Goal: Check status: Check status

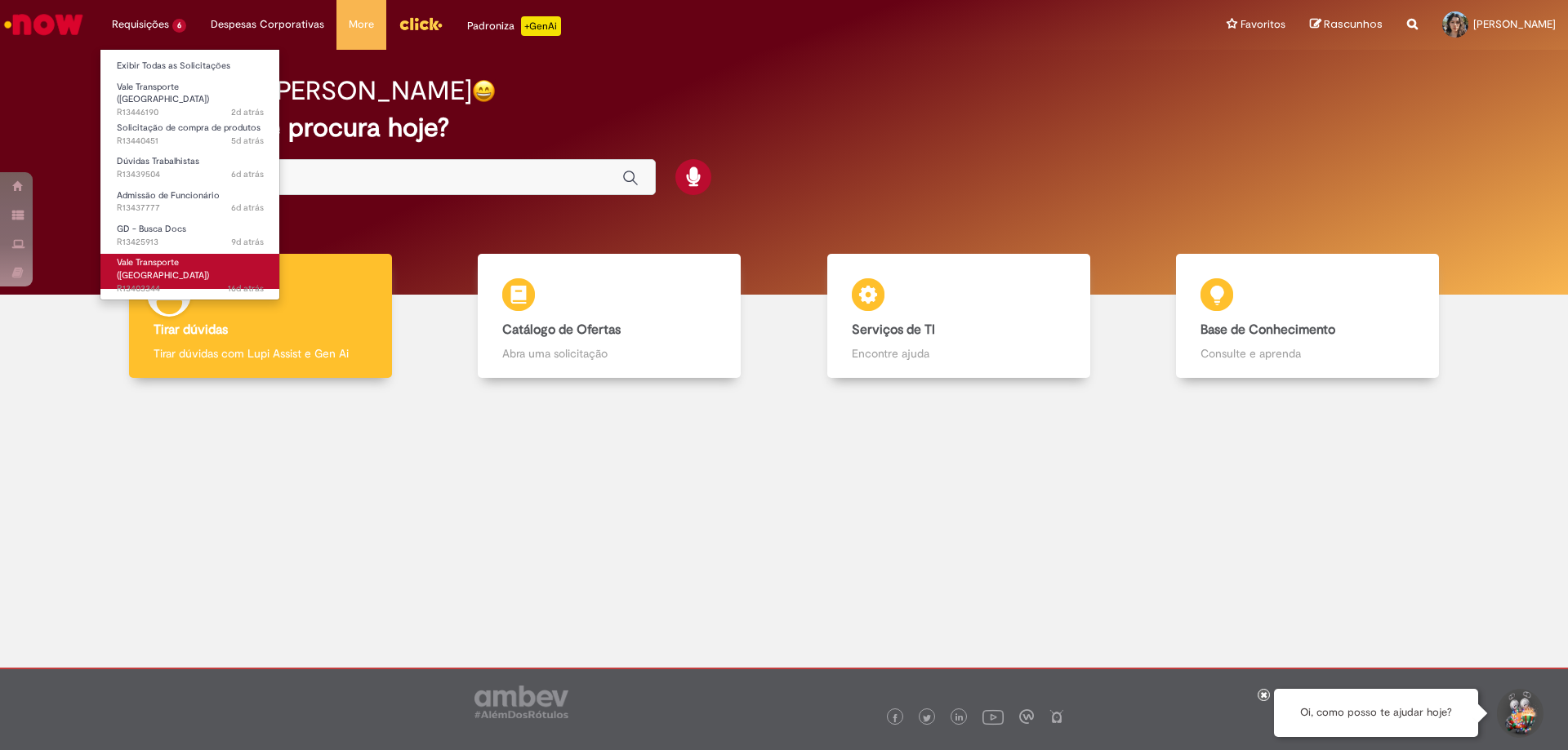
click at [200, 254] on link "Vale Transporte ([GEOGRAPHIC_DATA]) 16d atrás 16 dias atrás R13403344" at bounding box center [190, 271] width 180 height 35
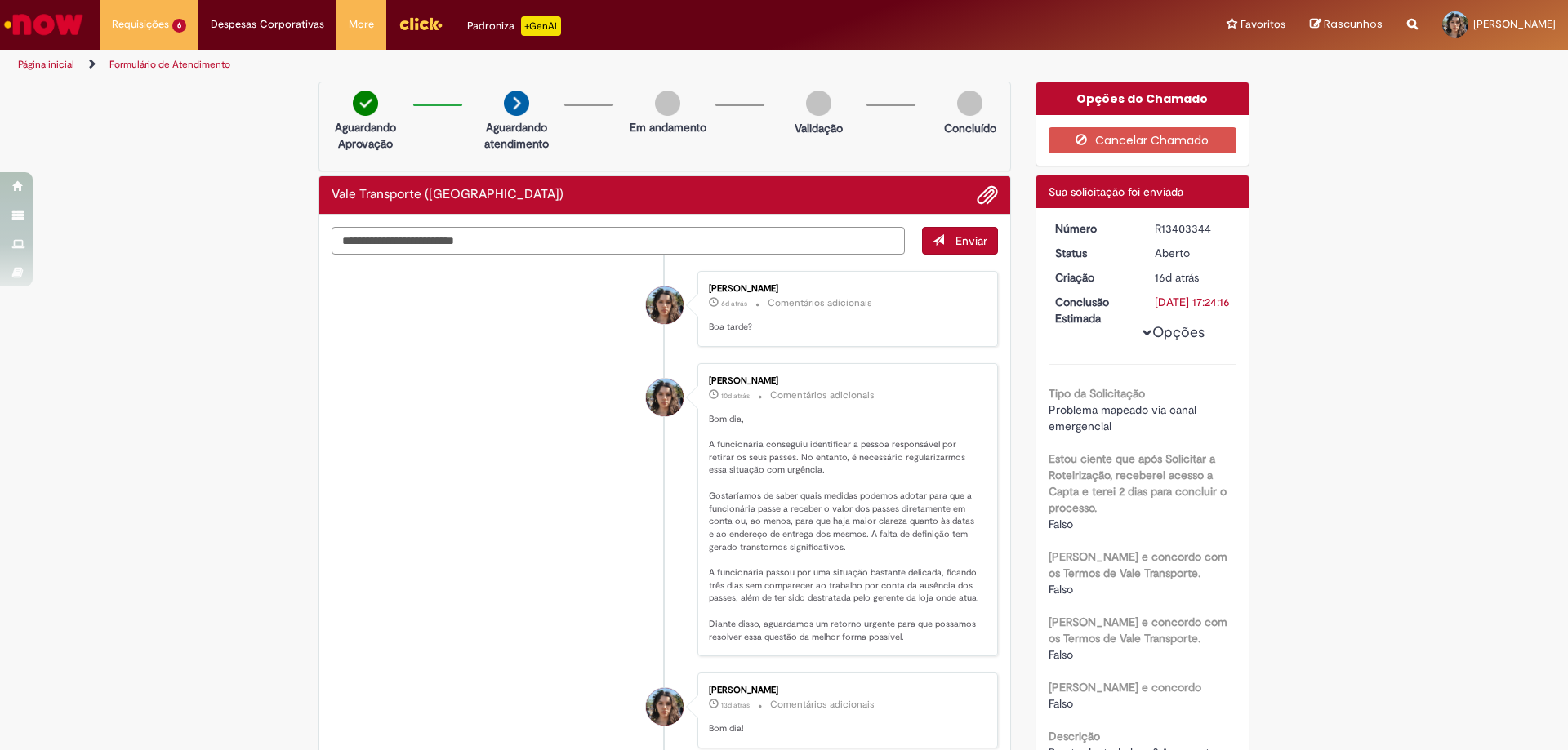
click at [666, 243] on textarea "Digite sua mensagem aqui..." at bounding box center [618, 240] width 573 height 27
type textarea "*"
drag, startPoint x: 1147, startPoint y: 272, endPoint x: 1209, endPoint y: 276, distance: 62.1
click at [1209, 276] on dd "16d atrás 16 dias atrás [DATE] 13:24:12" at bounding box center [1192, 277] width 100 height 16
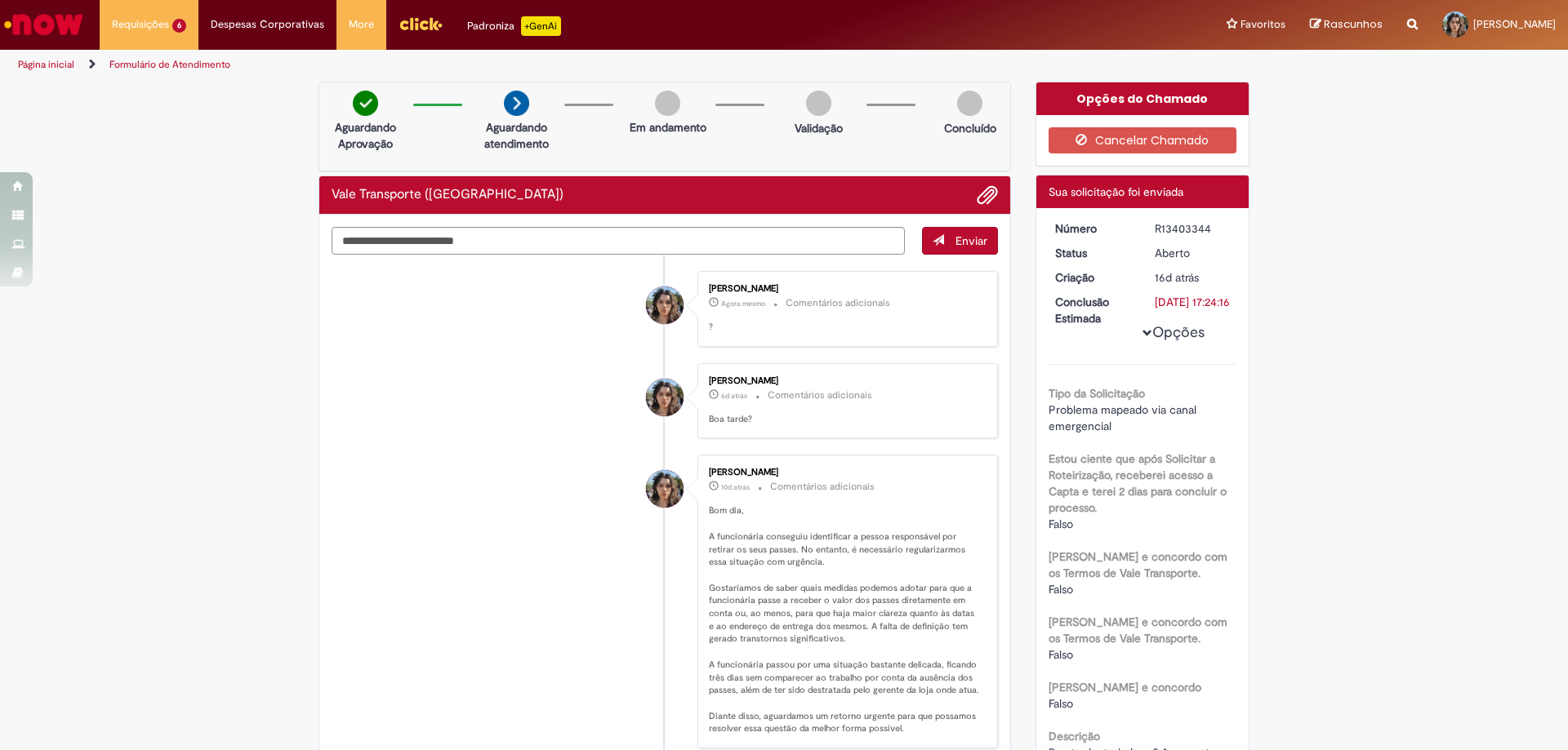
copy span "16d atrás"
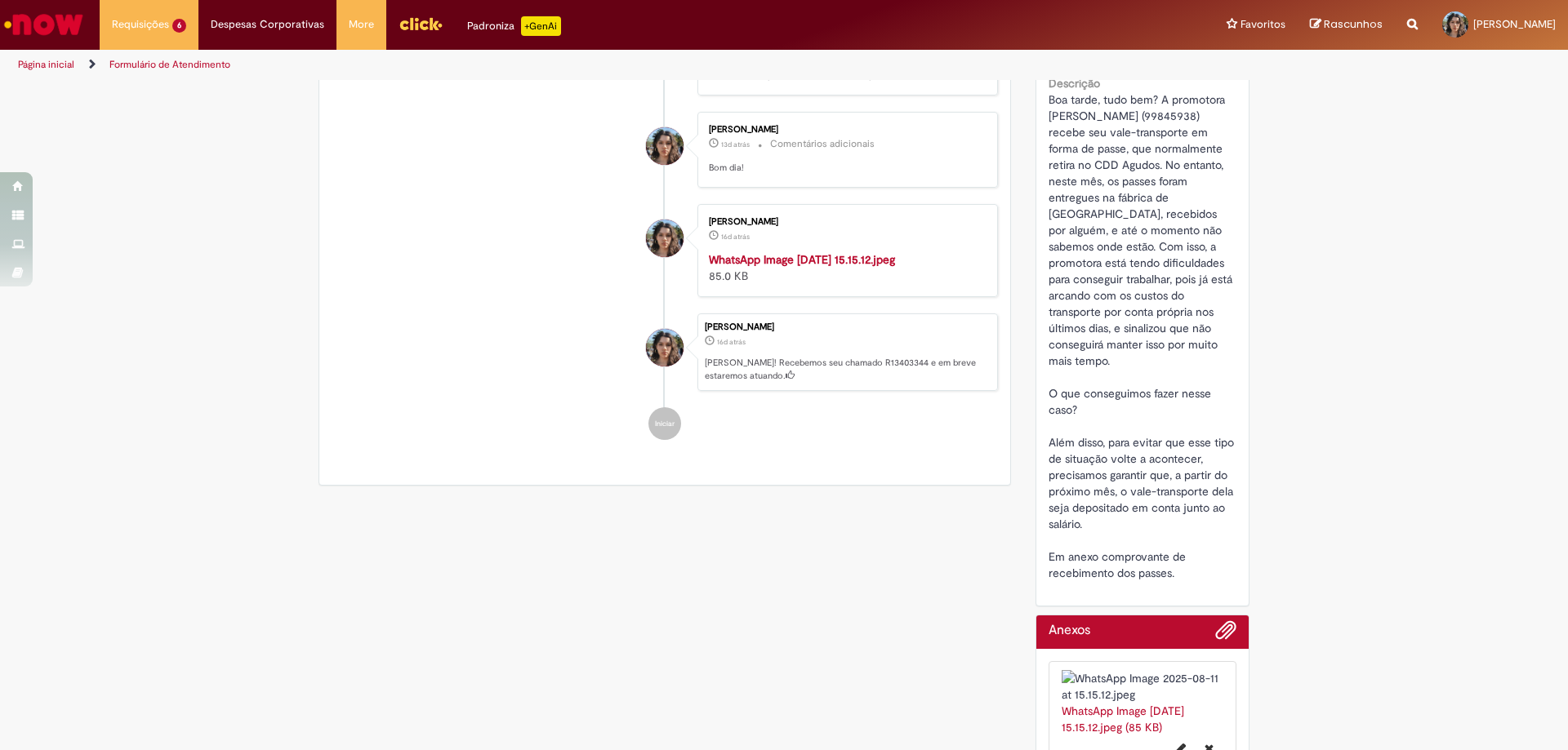
scroll to position [784, 0]
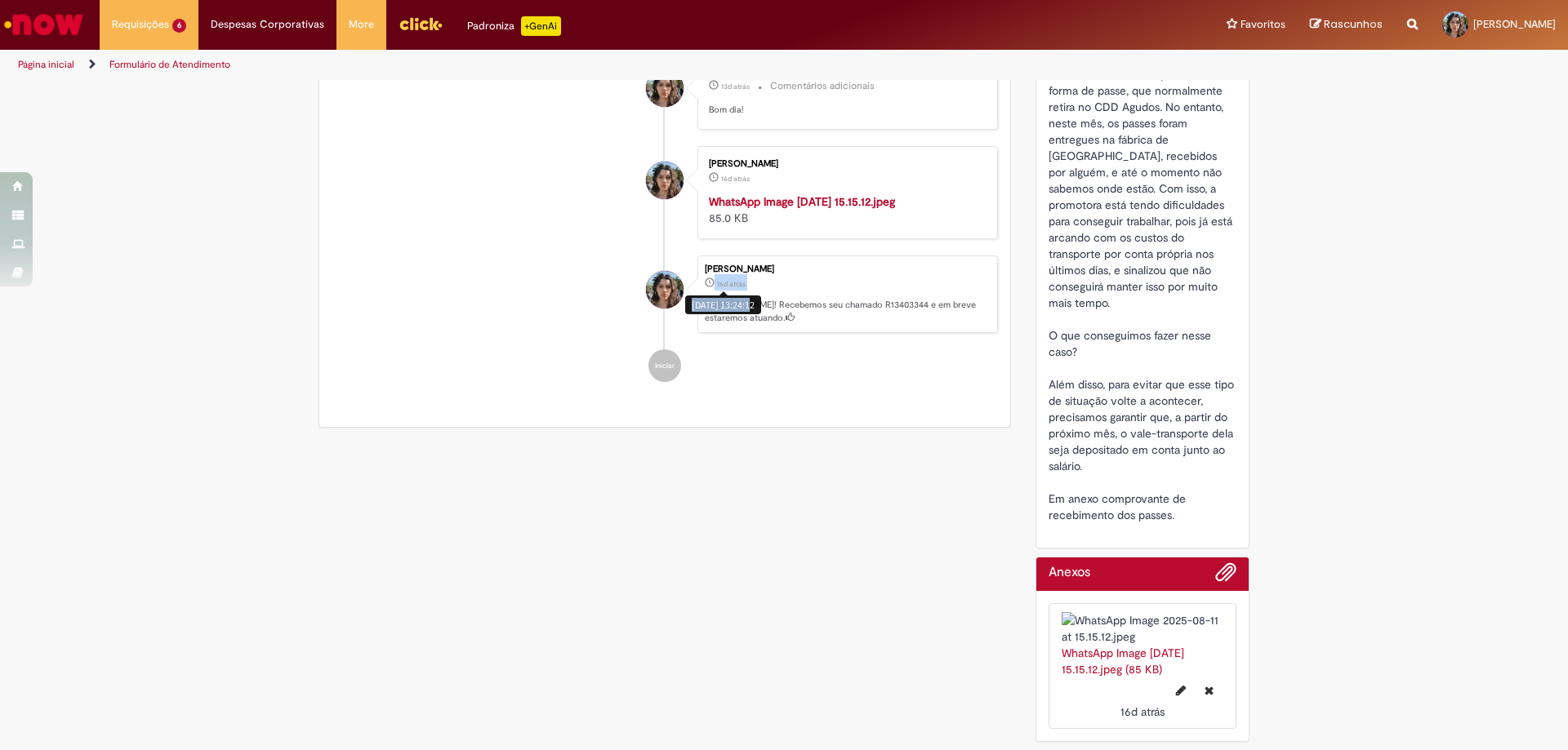
drag, startPoint x: 708, startPoint y: 383, endPoint x: 746, endPoint y: 389, distance: 38.5
click at [746, 290] on small "16d atrás 16 dias atrás [DATE] 13:24:12" at bounding box center [725, 283] width 41 height 13
copy small "16d atrás 16 dias atrás [DATE] 13:"
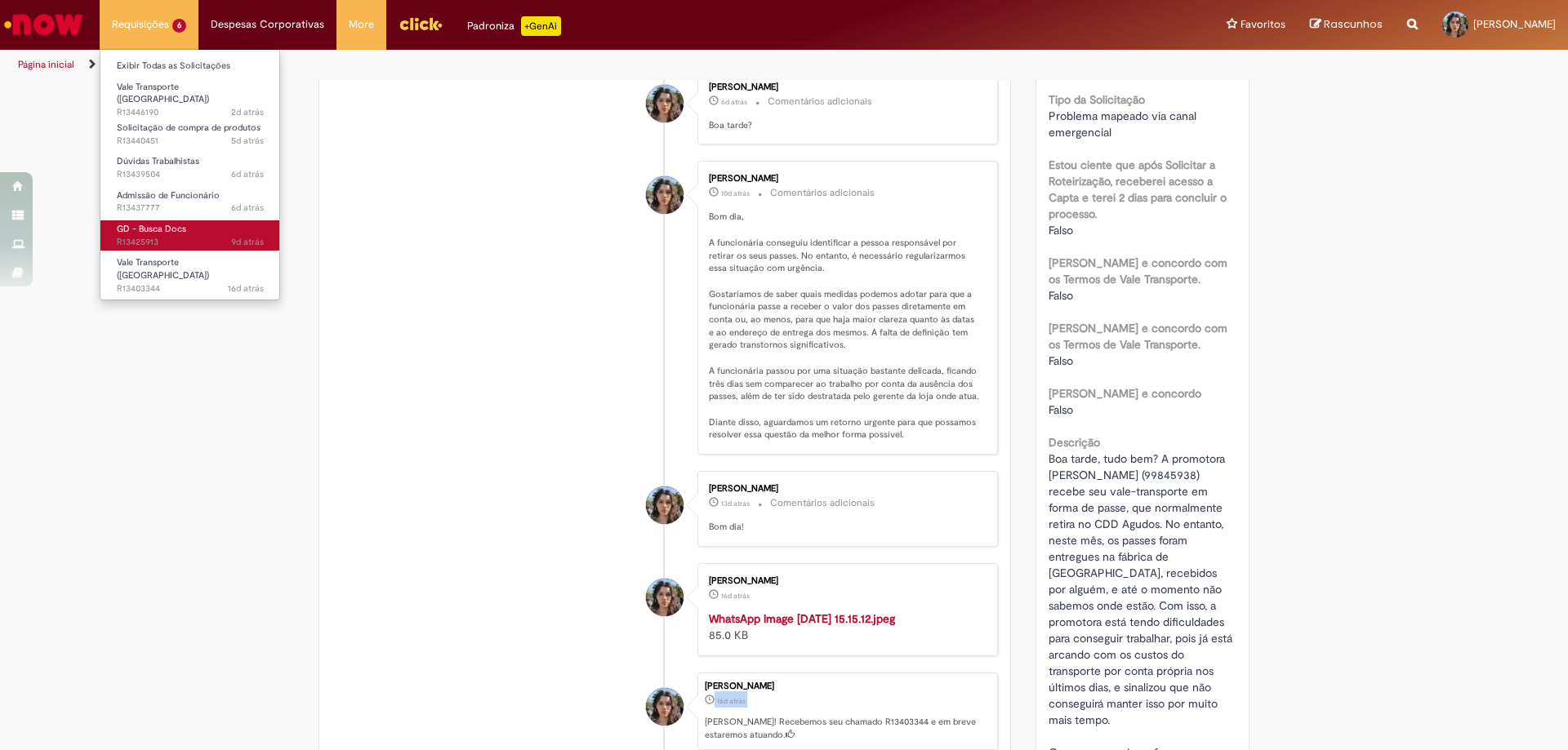
click at [195, 241] on span "9d atrás 9 dias atrás R13425913" at bounding box center [191, 242] width 147 height 13
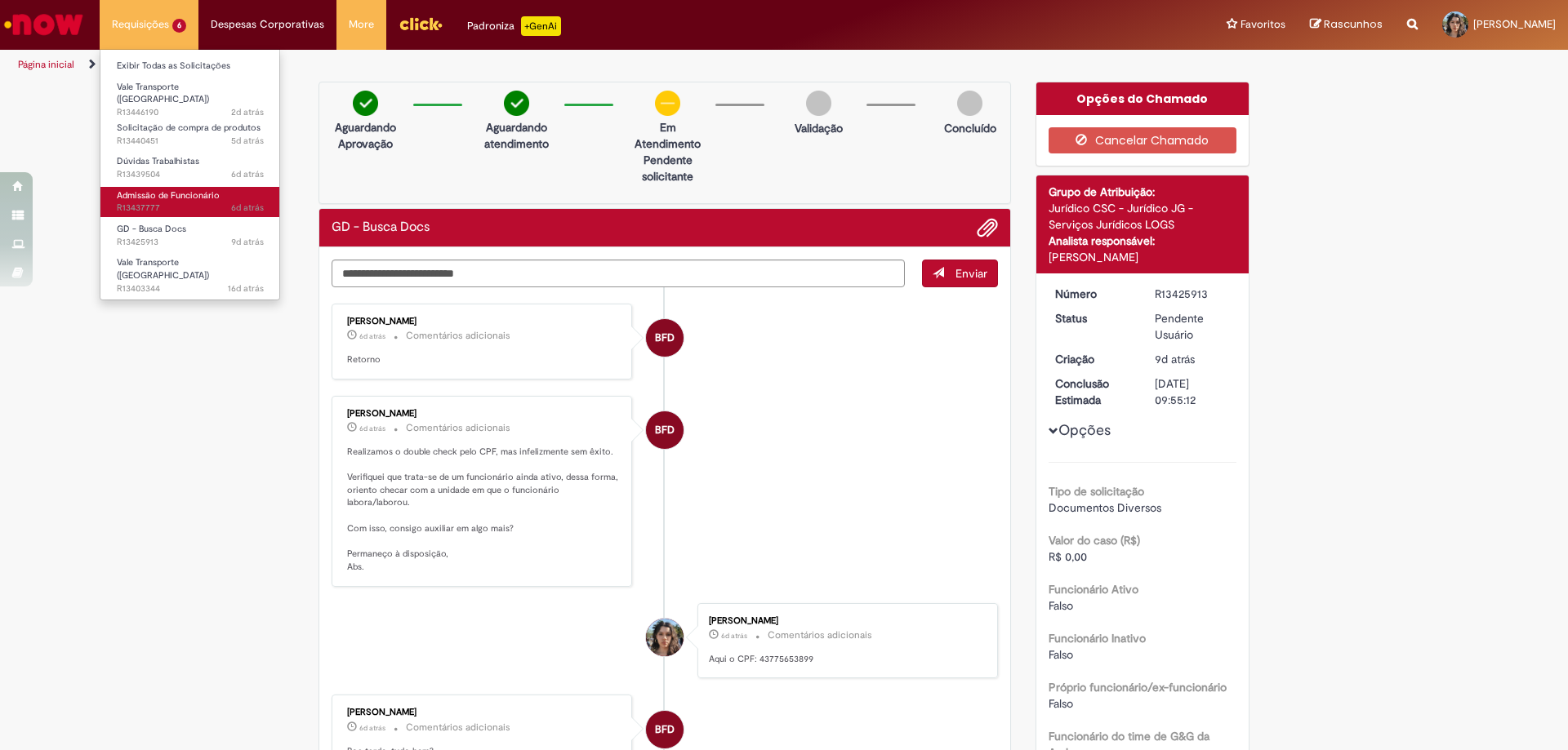
click at [155, 191] on span "Admissão de Funcionário" at bounding box center [169, 196] width 103 height 12
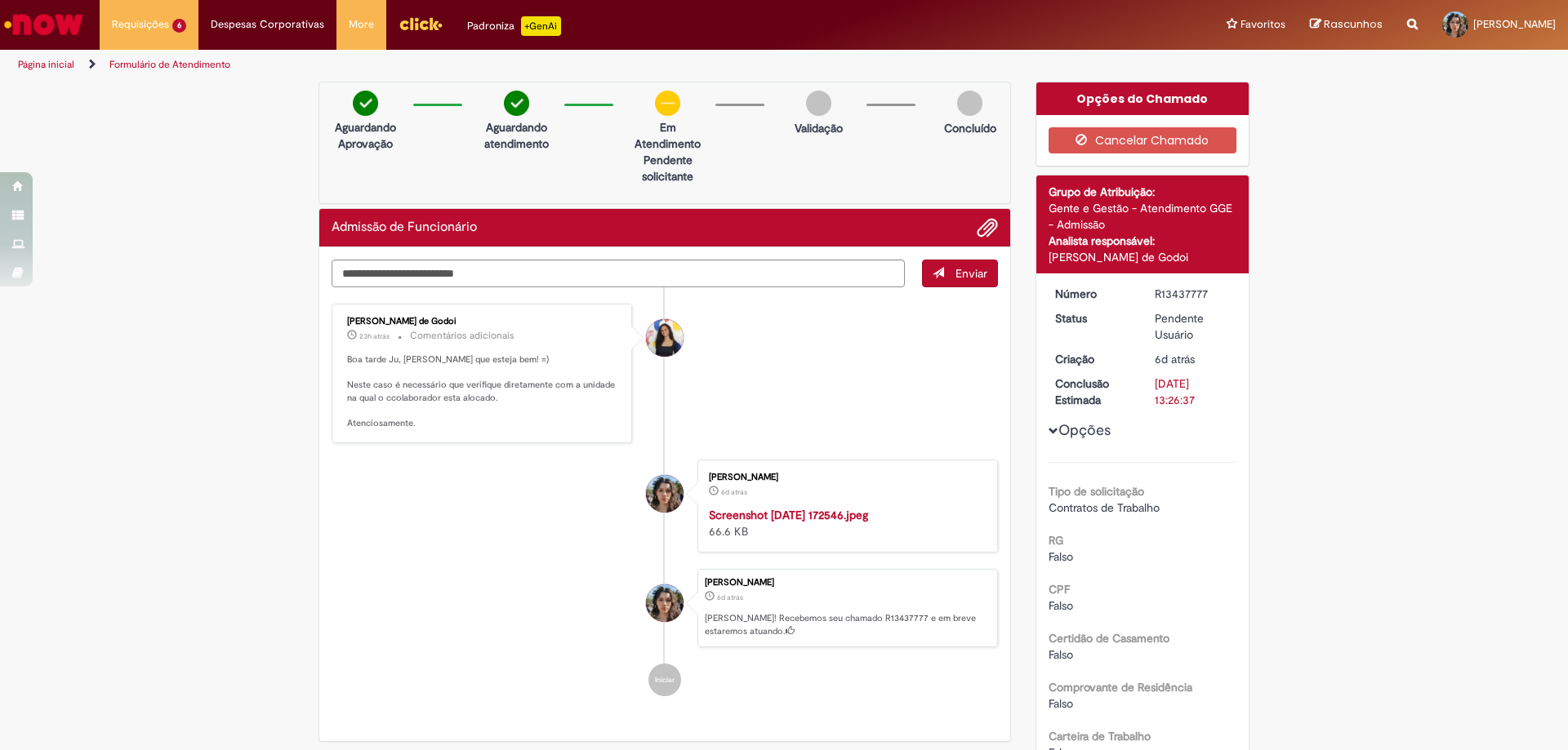
drag, startPoint x: 94, startPoint y: 441, endPoint x: 466, endPoint y: 457, distance: 372.3
click at [94, 441] on div "Verificar Código de Barras Aguardando Aprovação Aguardando atendimento Em Atend…" at bounding box center [784, 665] width 1568 height 1167
click at [81, 332] on div "Verificar Código de Barras Aguardando Aprovação Aguardando atendimento Em Atend…" at bounding box center [784, 665] width 1568 height 1167
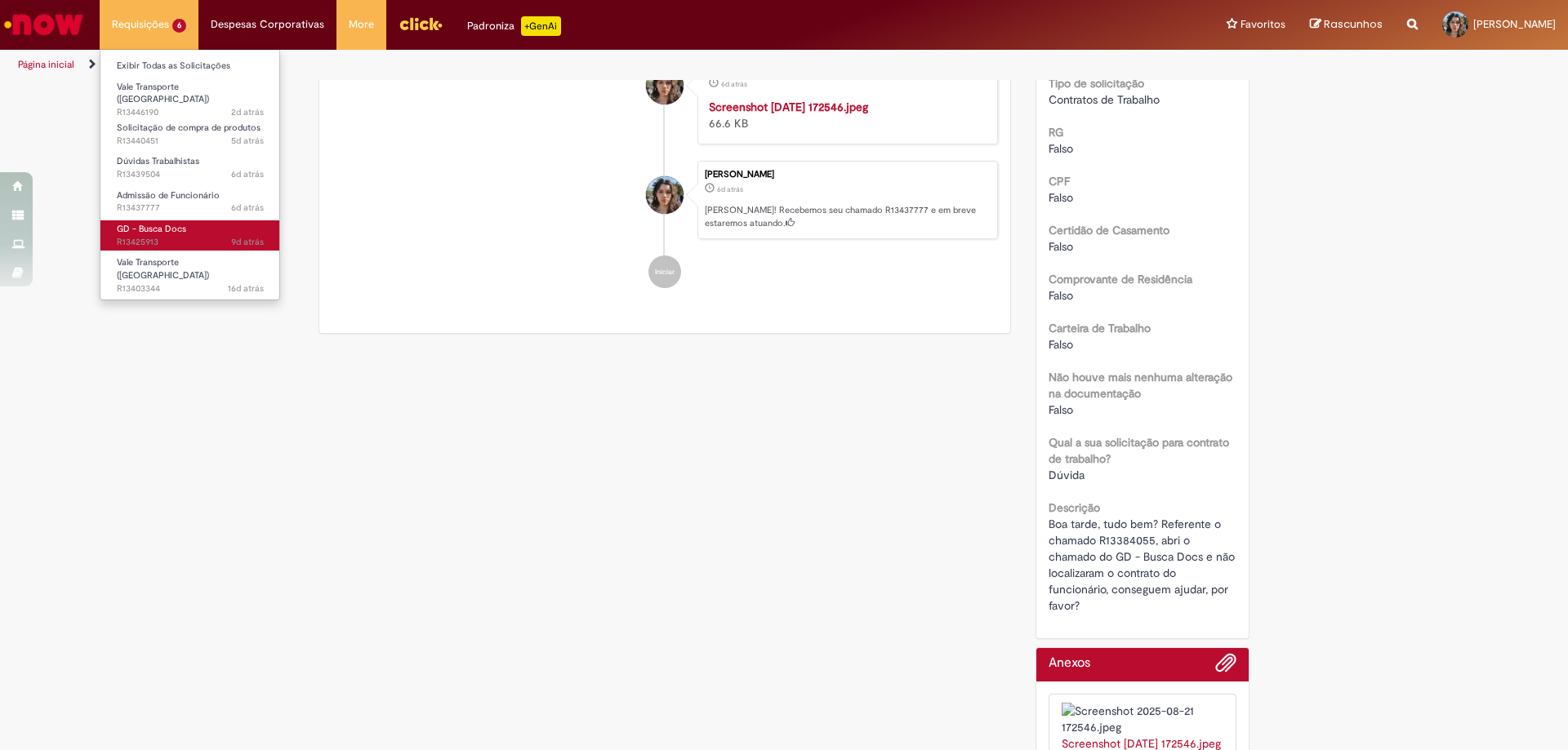
click at [186, 223] on link "GD - Busca Docs 9d atrás 9 dias atrás R13425913" at bounding box center [190, 236] width 180 height 30
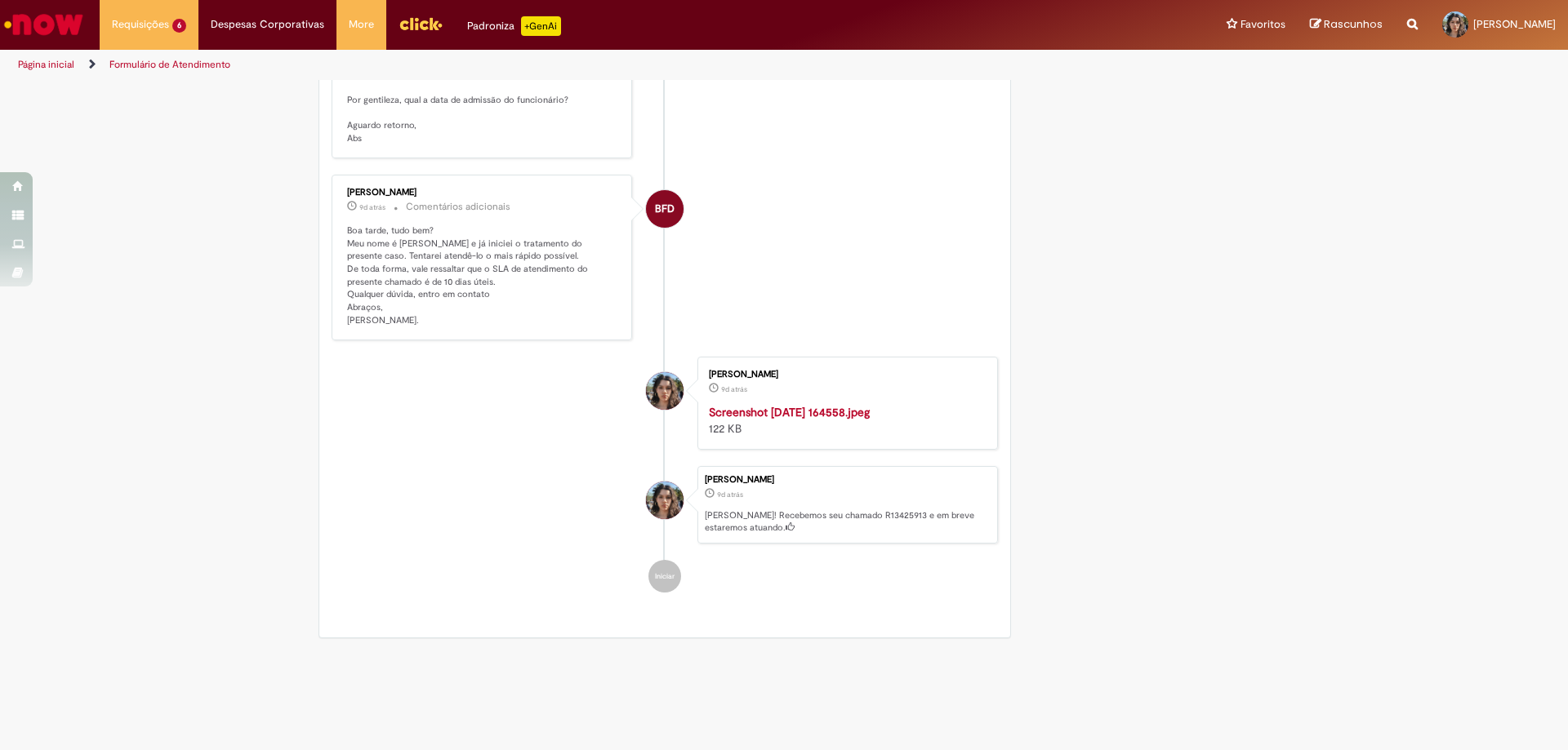
scroll to position [735, 0]
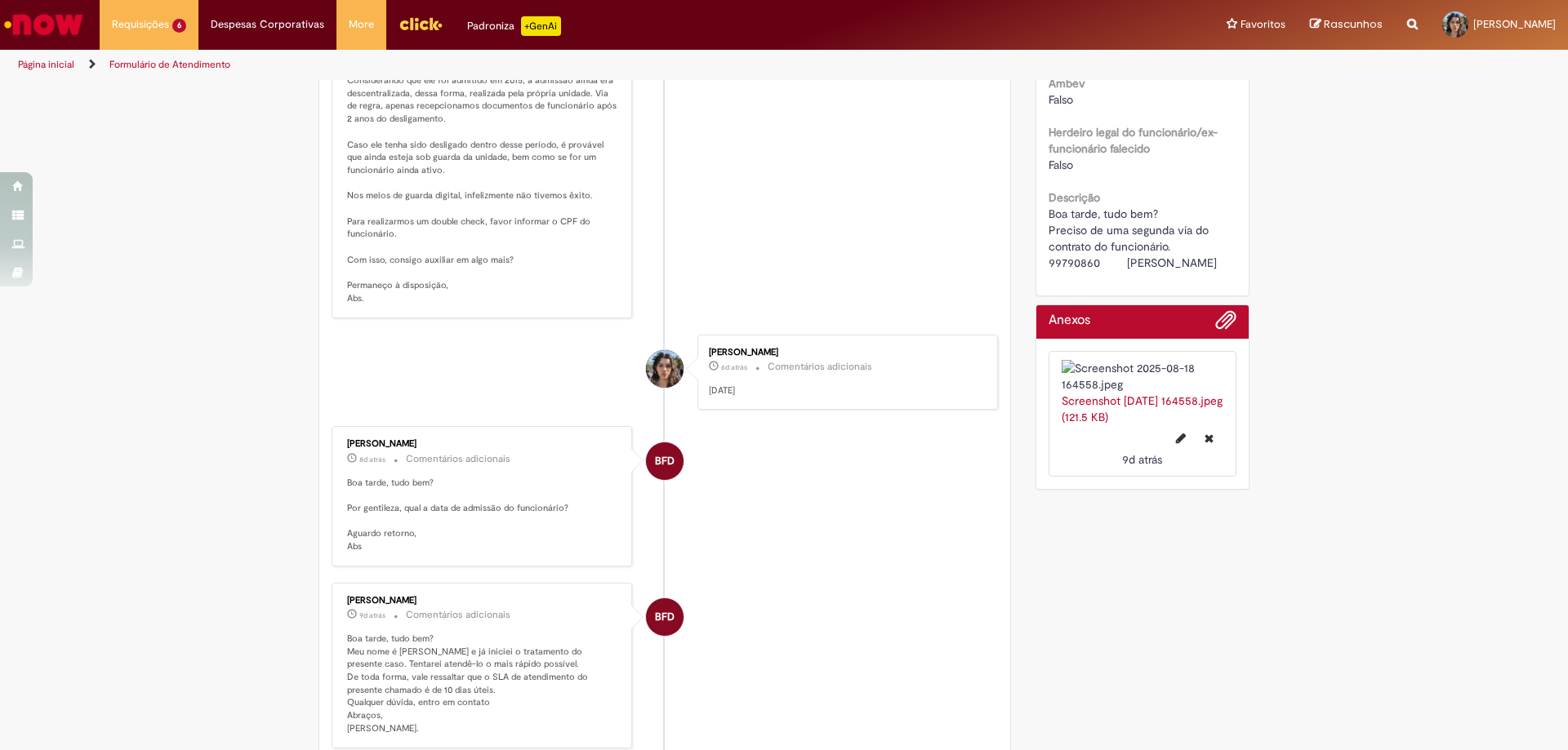
drag, startPoint x: 1151, startPoint y: 302, endPoint x: 1145, endPoint y: 295, distance: 9.2
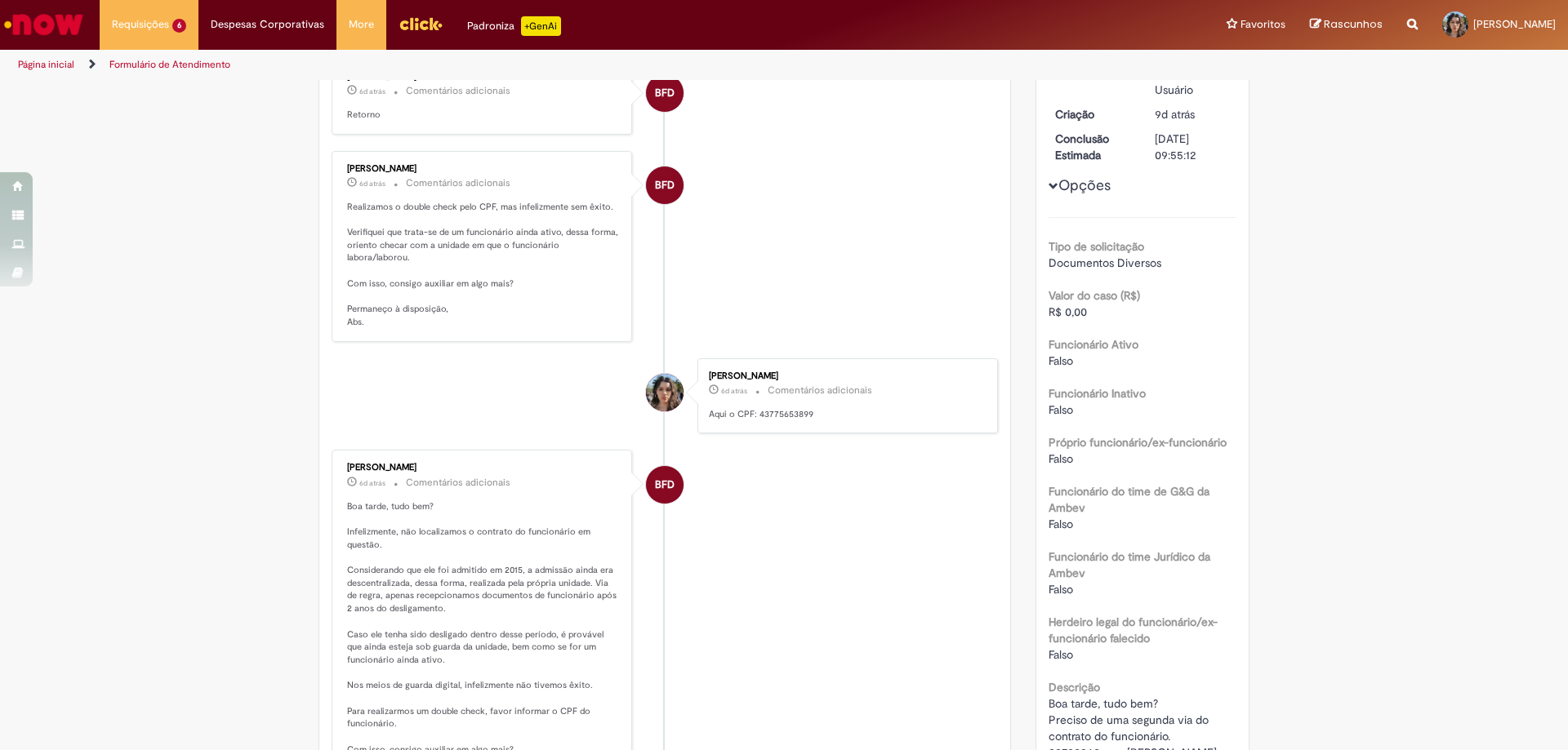
scroll to position [0, 0]
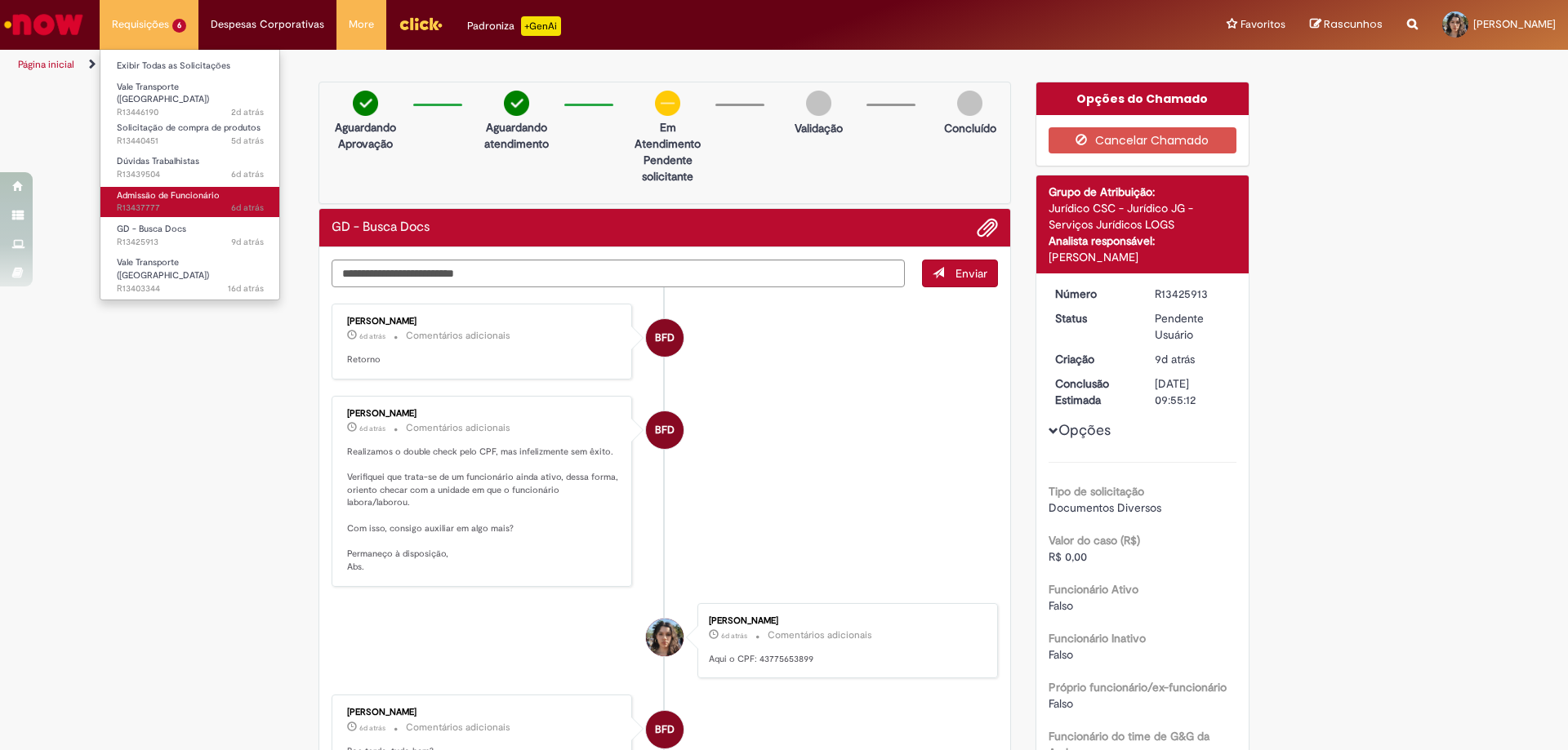
click at [202, 194] on link "Admissão de Funcionário 6d atrás 6 dias atrás R13437777" at bounding box center [190, 202] width 180 height 30
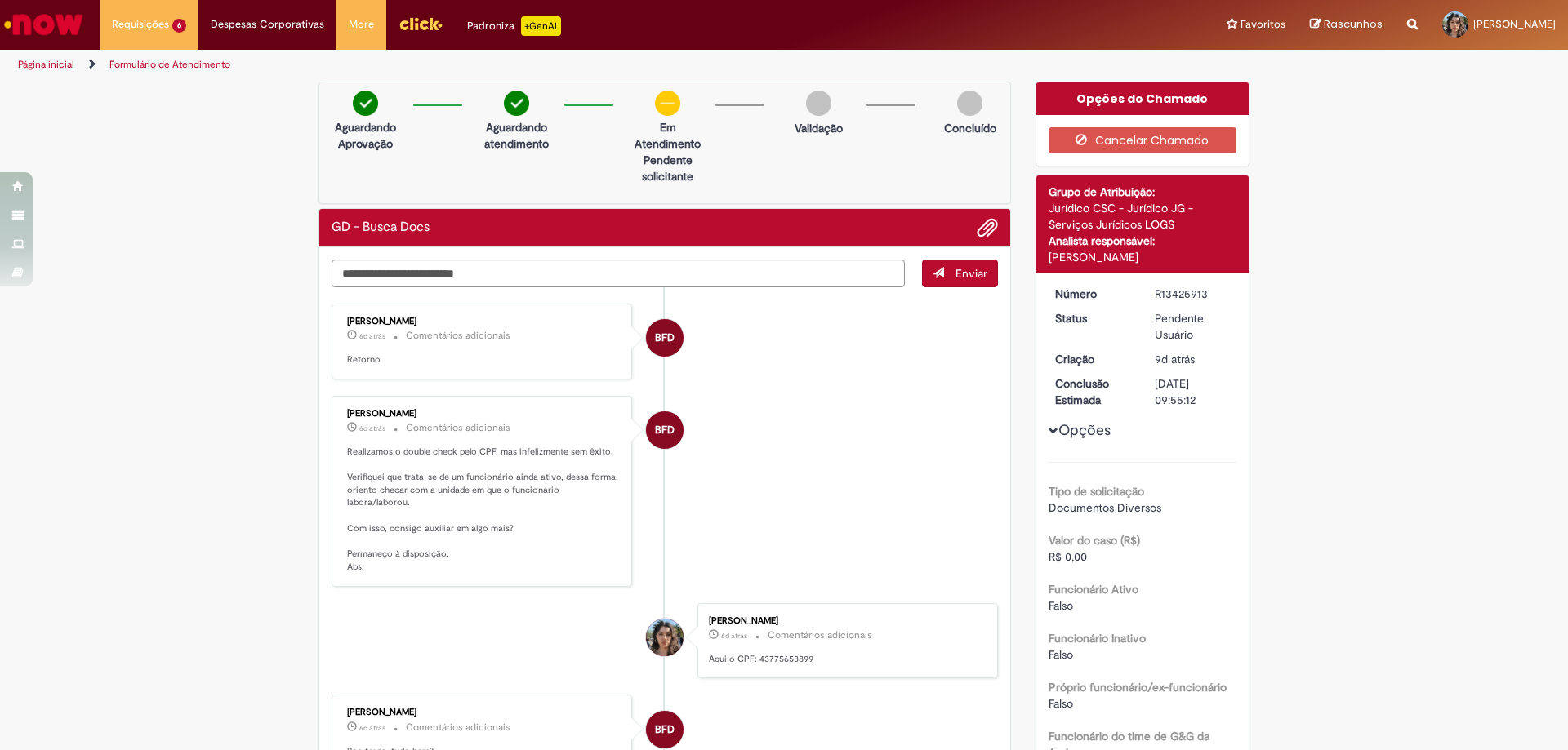
drag, startPoint x: 182, startPoint y: 437, endPoint x: 342, endPoint y: 622, distance: 244.6
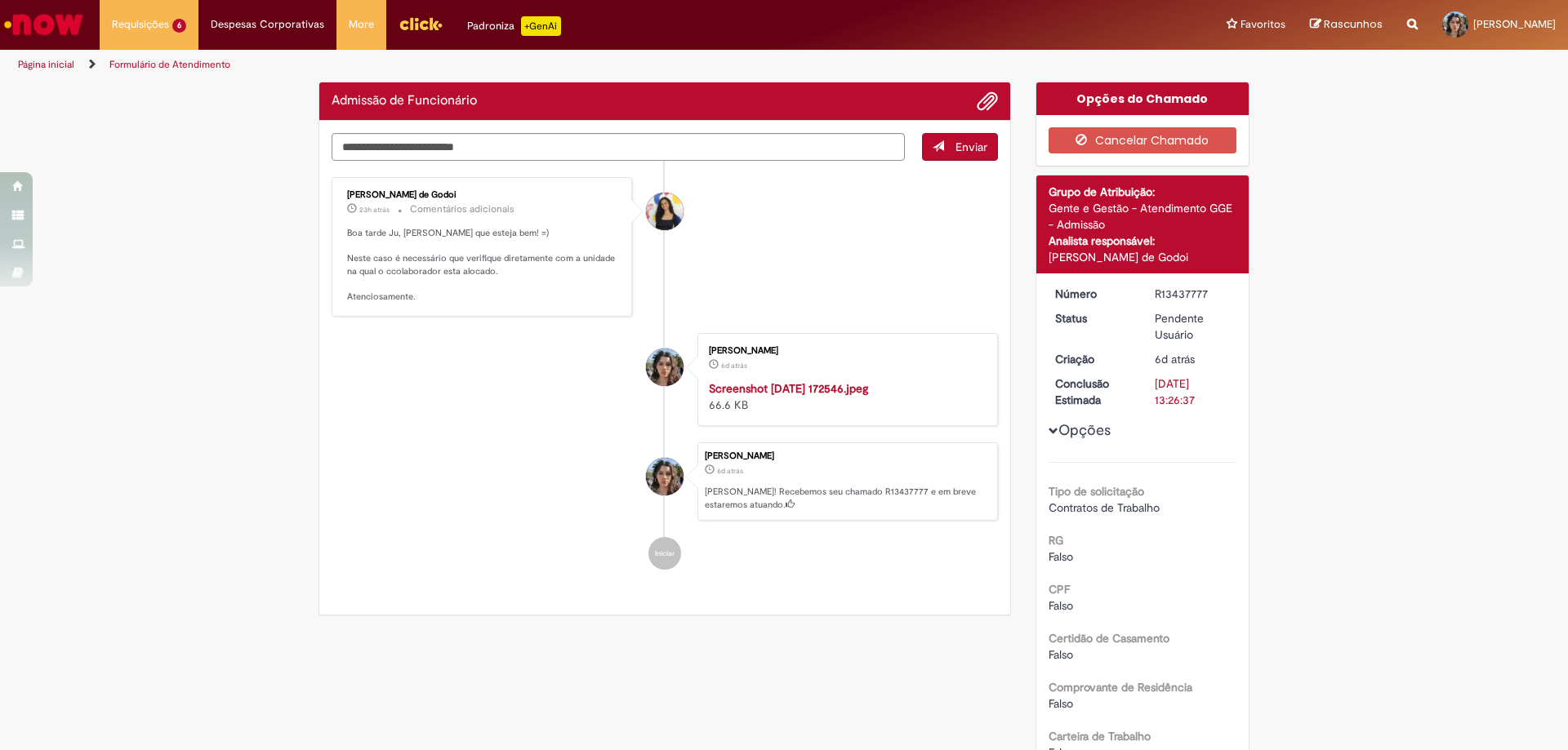
drag, startPoint x: 207, startPoint y: 392, endPoint x: 286, endPoint y: 473, distance: 113.1
click at [210, 395] on div "Verificar Código de Barras Admissão de Funcionário Enviar [PERSON_NAME] 23h atr…" at bounding box center [784, 665] width 1568 height 1167
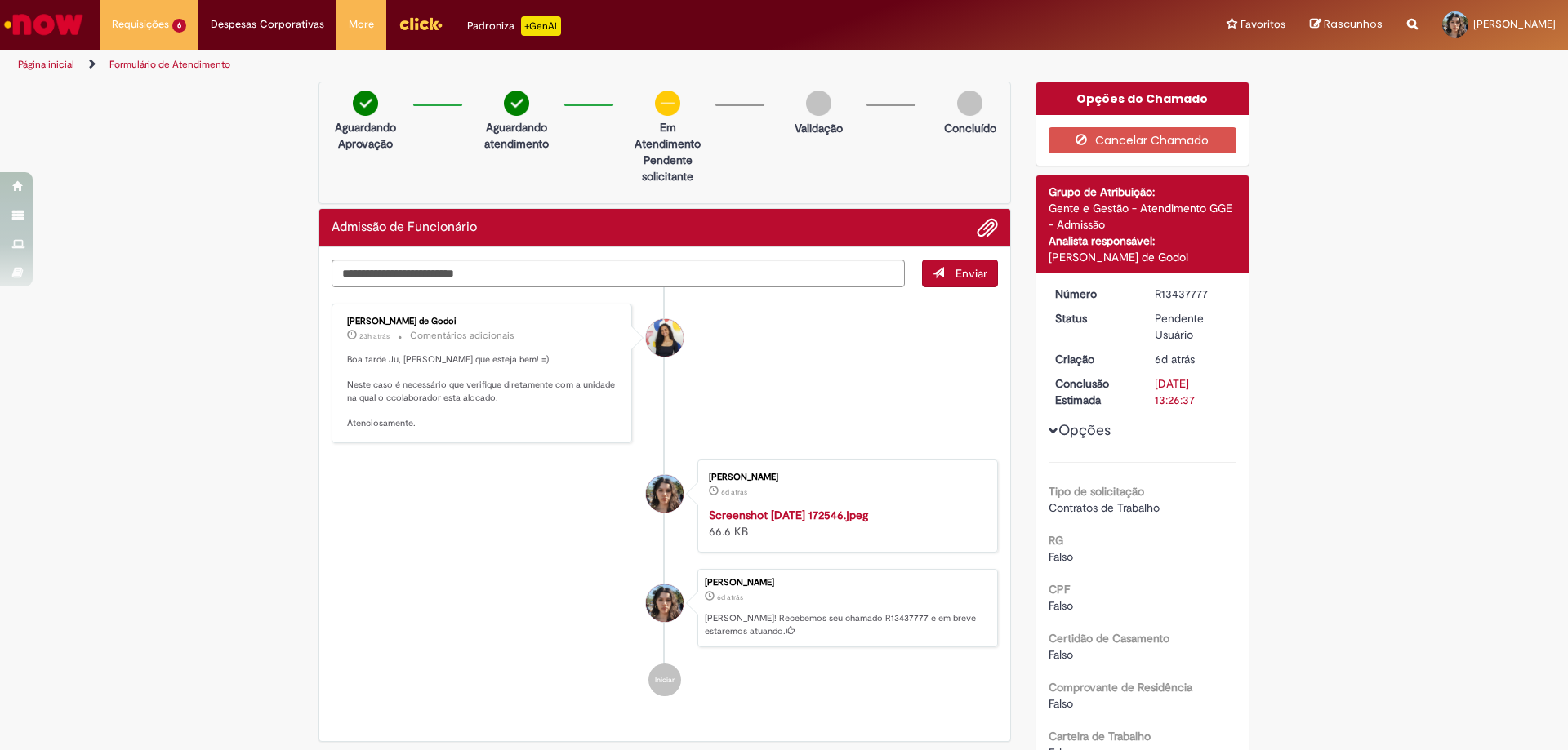
click at [69, 318] on div "Verificar Código de Barras Aguardando Aprovação Aguardando atendimento Em Atend…" at bounding box center [784, 665] width 1568 height 1167
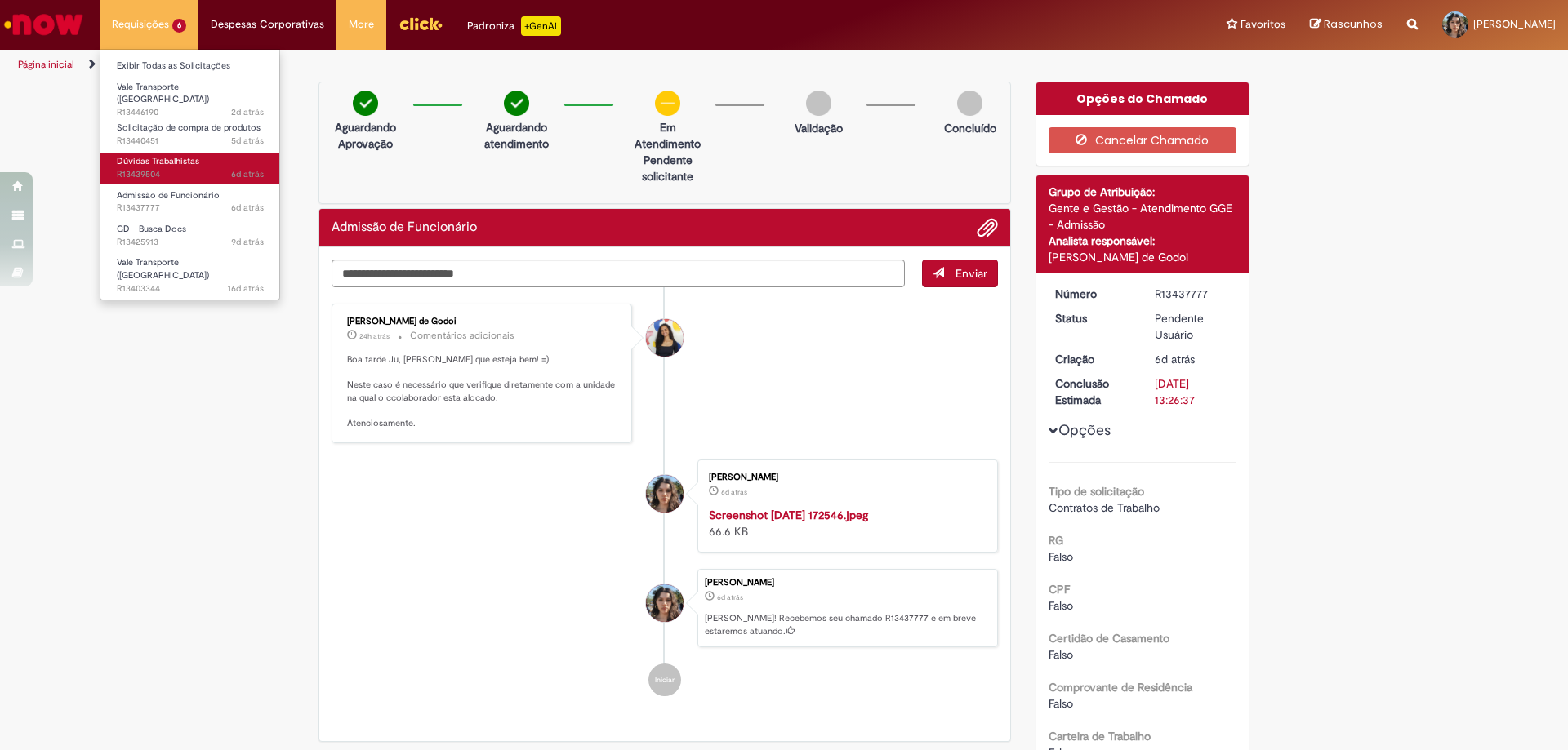
click at [145, 155] on span "Dúvidas Trabalhistas" at bounding box center [158, 161] width 82 height 12
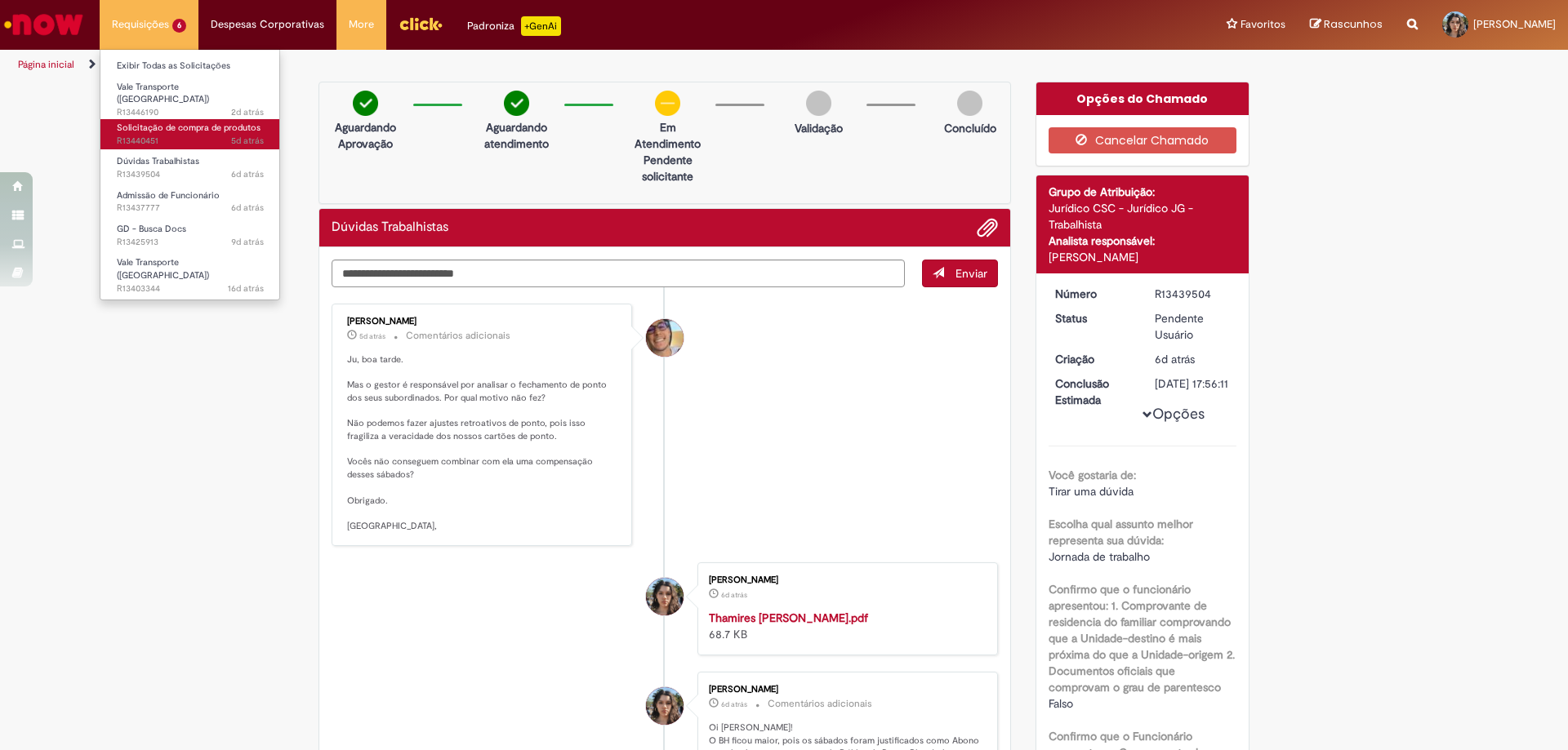
click at [209, 137] on span "5d atrás 5 dias atrás R13440451" at bounding box center [191, 141] width 147 height 13
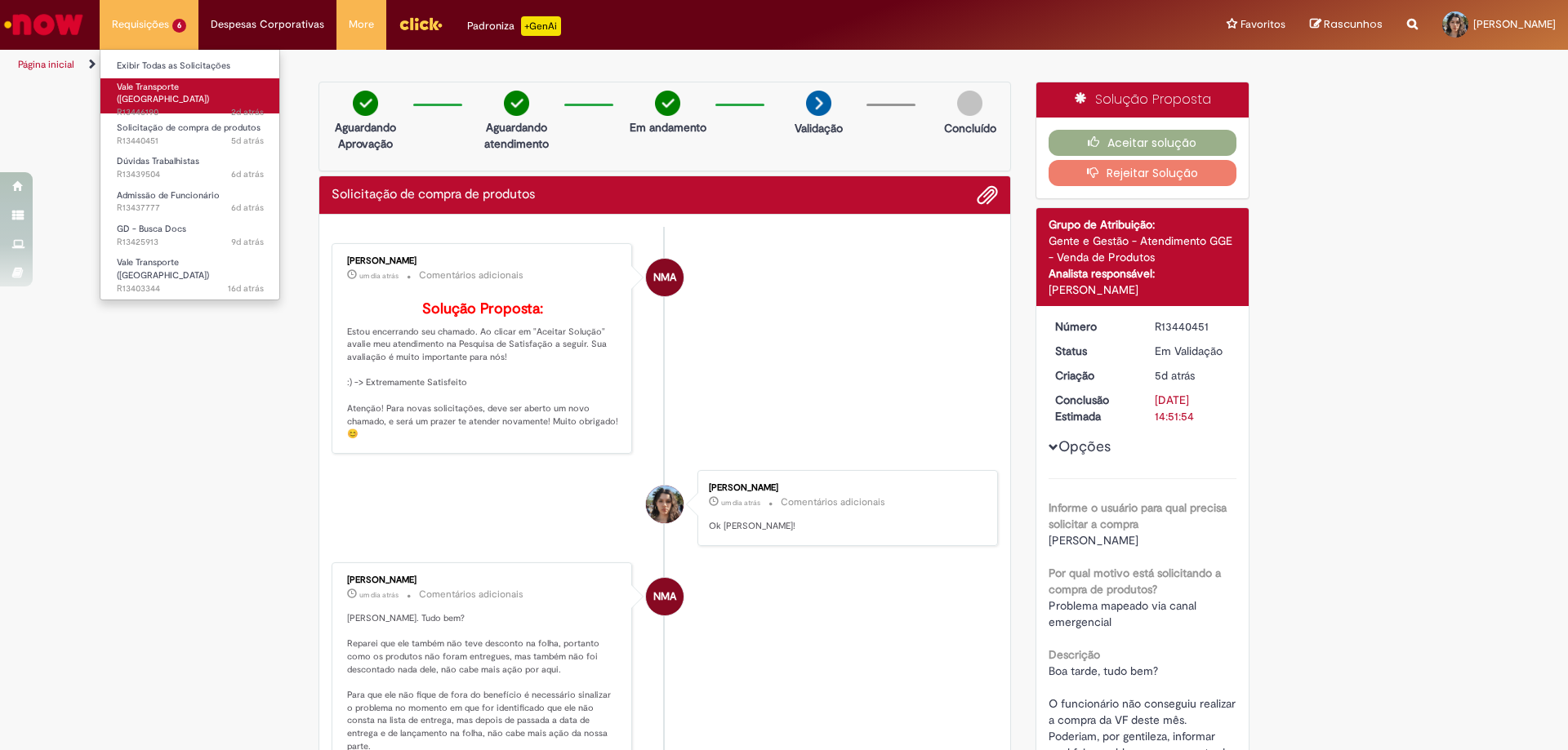
click at [216, 106] on span "2d atrás 2 dias atrás R13446190" at bounding box center [191, 113] width 147 height 13
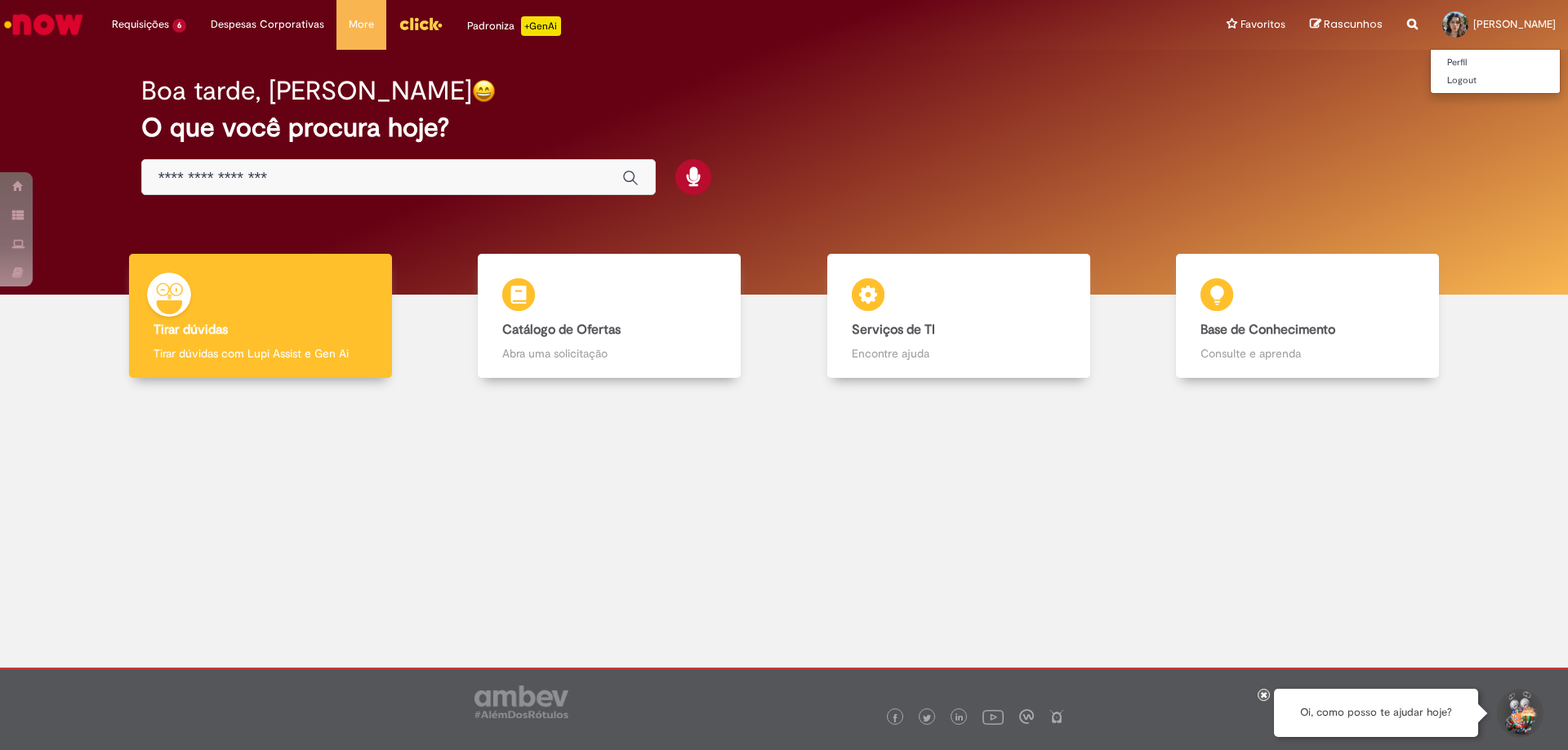
drag, startPoint x: 1525, startPoint y: 0, endPoint x: 237, endPoint y: 118, distance: 1293.4
click at [780, 169] on div at bounding box center [462, 177] width 643 height 36
